Goal: Task Accomplishment & Management: Manage account settings

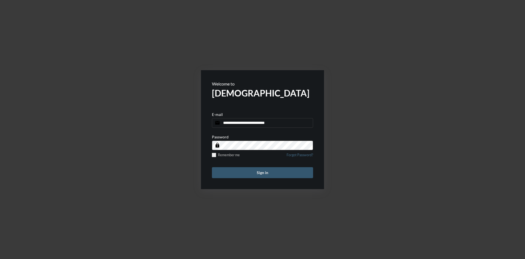
click at [269, 172] on button "Sign in" at bounding box center [262, 172] width 101 height 11
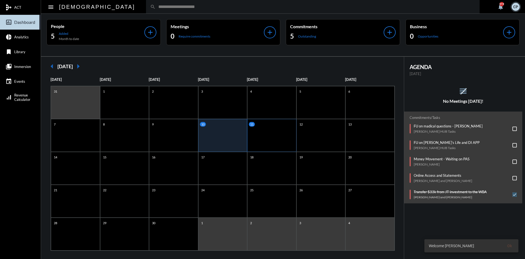
click at [268, 133] on div "11" at bounding box center [271, 135] width 49 height 33
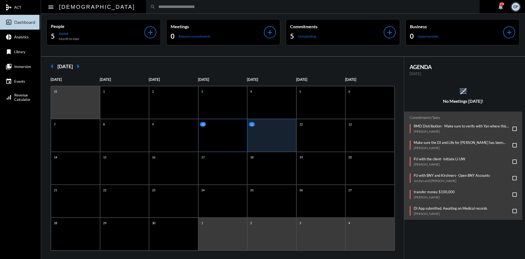
click at [222, 138] on div "10" at bounding box center [222, 135] width 49 height 33
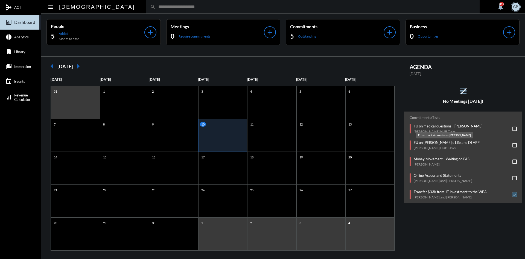
click at [428, 126] on p "FU on madical questions - [PERSON_NAME]" at bounding box center [448, 126] width 69 height 4
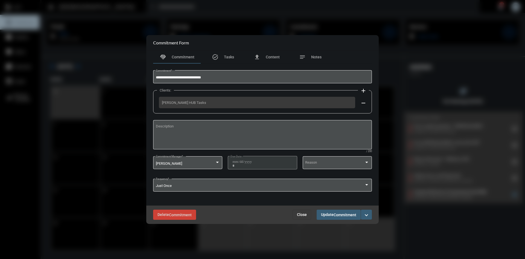
click at [369, 216] on mat-icon "expand_more" at bounding box center [366, 215] width 7 height 7
click at [342, 224] on p "Complete" at bounding box center [335, 226] width 17 height 5
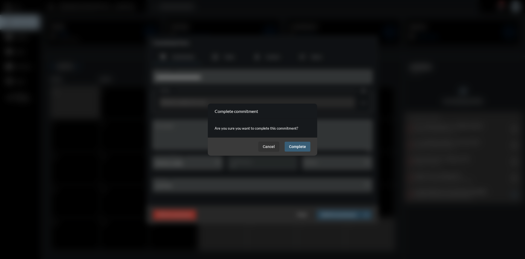
click at [301, 144] on span "Complete" at bounding box center [297, 146] width 17 height 4
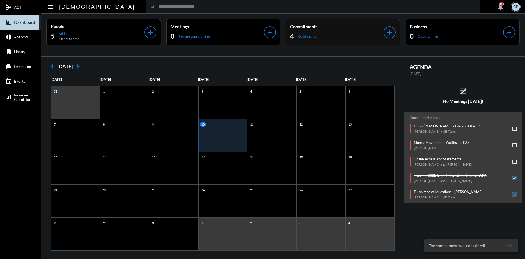
click at [328, 34] on div "4 Outstanding" at bounding box center [337, 36] width 94 height 9
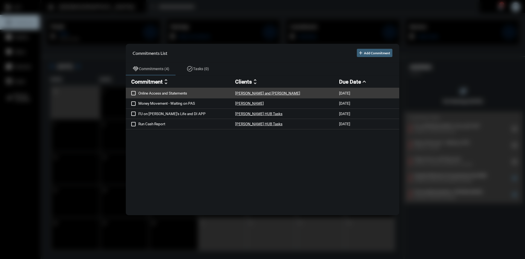
click at [181, 92] on p "Online Access and Statements" at bounding box center [186, 93] width 97 height 4
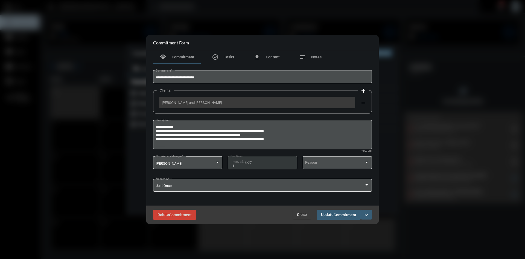
click at [368, 215] on mat-icon "expand_more" at bounding box center [366, 215] width 7 height 7
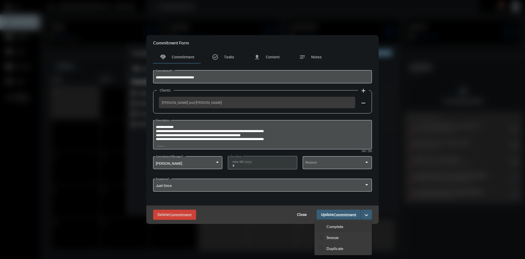
click at [336, 226] on p "Complete" at bounding box center [335, 226] width 17 height 5
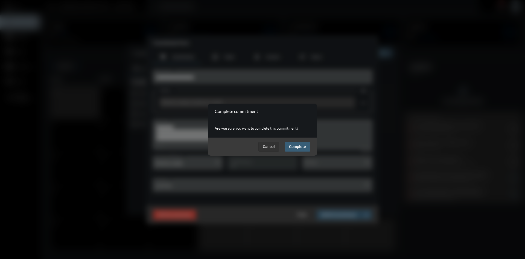
click at [304, 145] on span "Complete" at bounding box center [297, 146] width 17 height 4
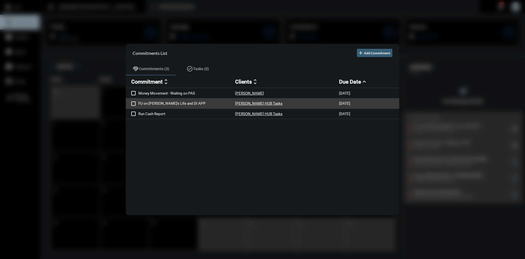
click at [169, 102] on p "FU on [PERSON_NAME]'s Life and DI APP" at bounding box center [186, 103] width 97 height 4
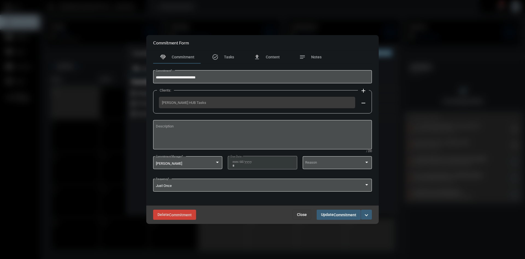
click at [366, 213] on mat-icon "expand_more" at bounding box center [366, 215] width 7 height 7
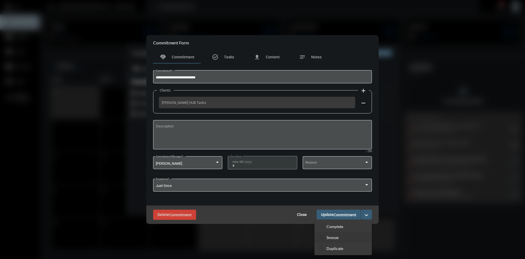
click at [336, 236] on p "Snooze" at bounding box center [333, 237] width 12 height 5
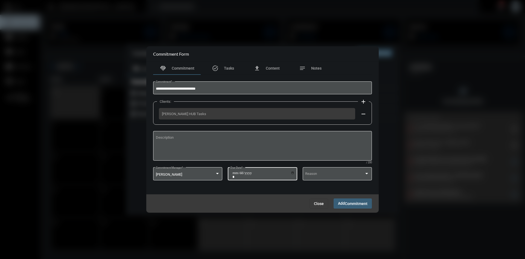
click at [293, 173] on input "**********" at bounding box center [264, 175] width 62 height 8
type input "**********"
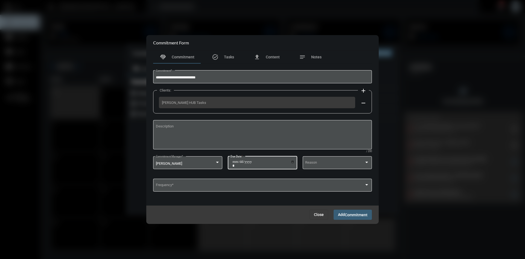
click at [358, 216] on span "Commitment" at bounding box center [356, 214] width 23 height 4
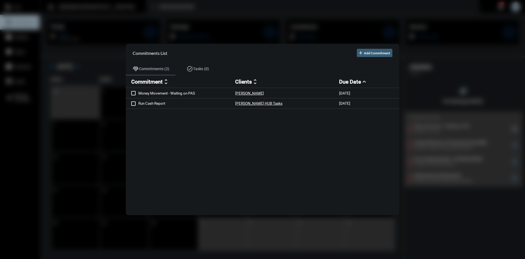
click at [369, 30] on div at bounding box center [262, 129] width 525 height 259
